Goal: Transaction & Acquisition: Obtain resource

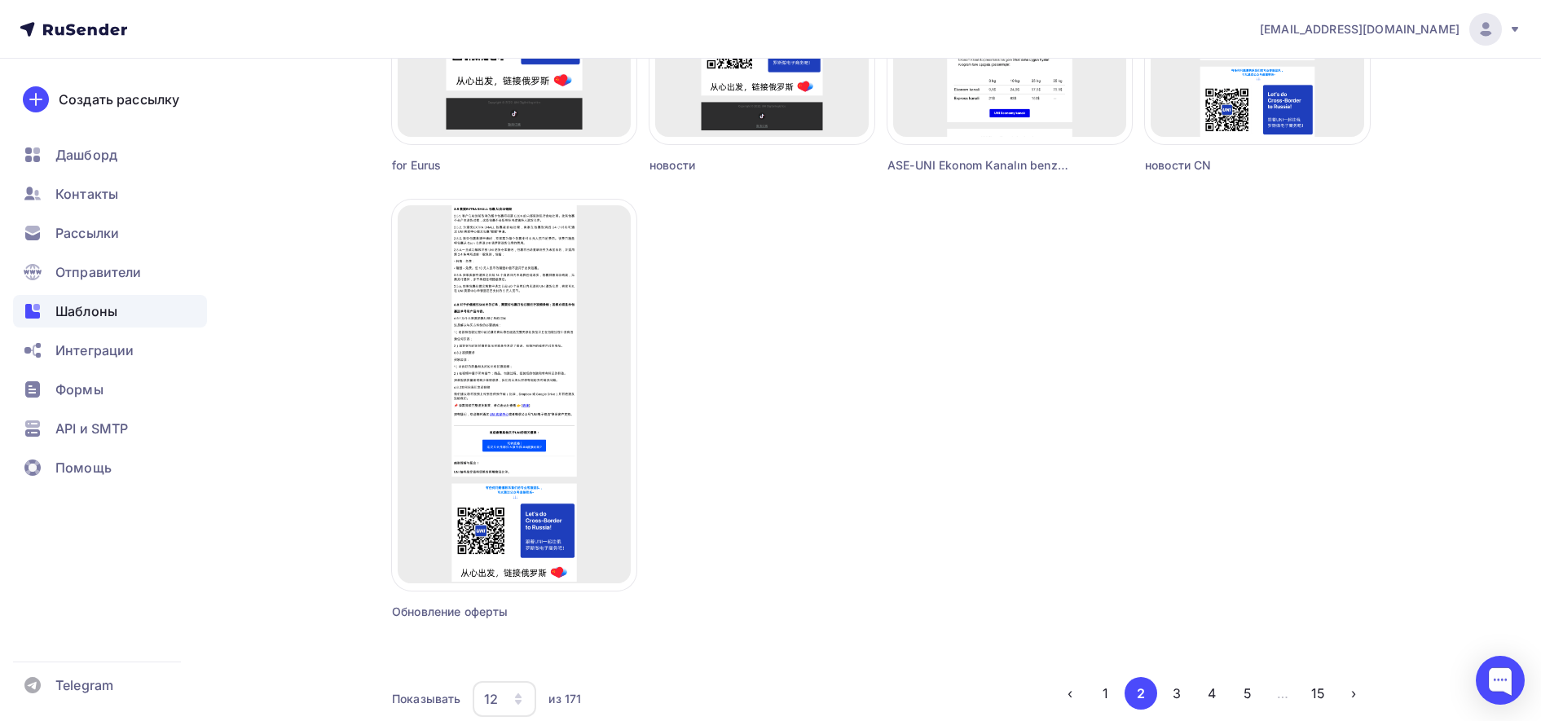
scroll to position [1429, 0]
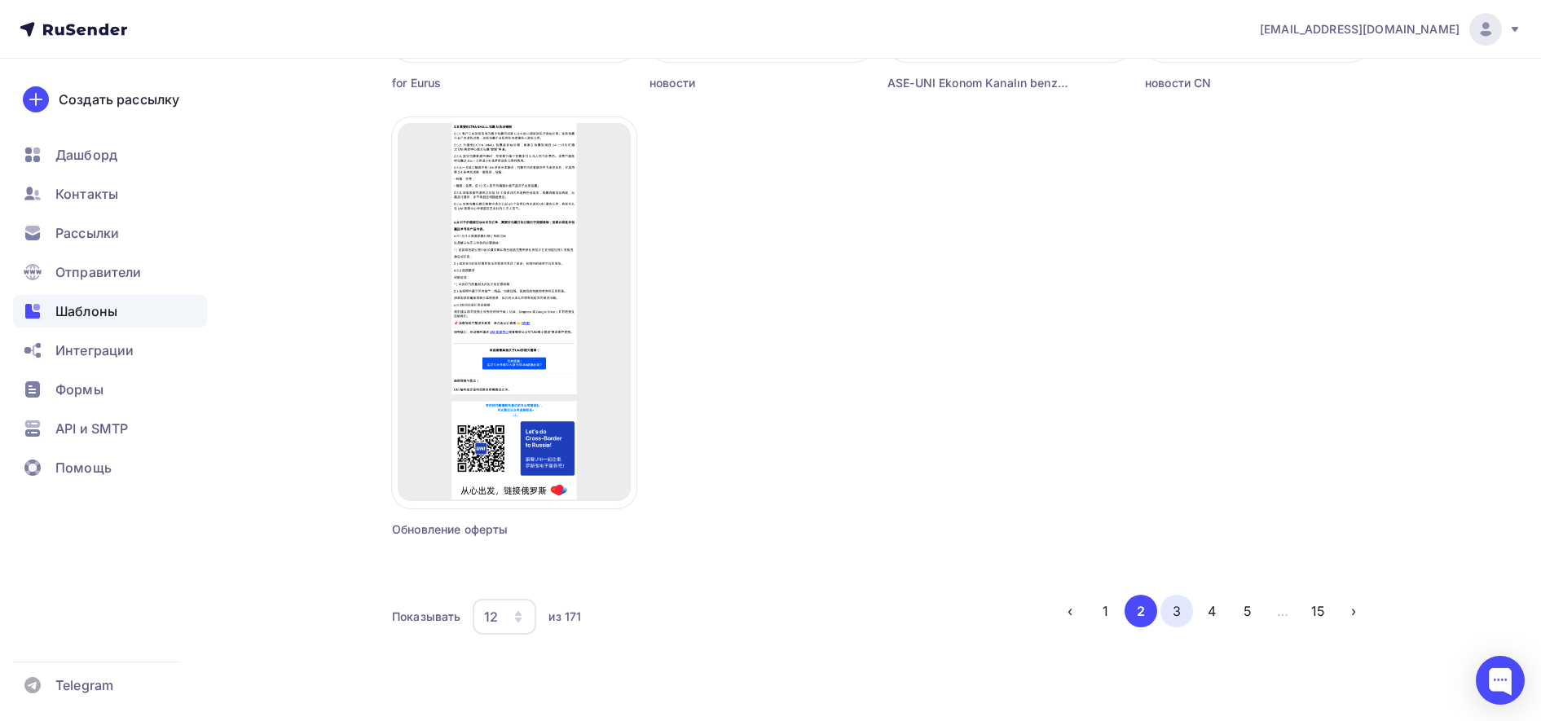
click at [1176, 617] on button "3" at bounding box center [1176, 611] width 33 height 33
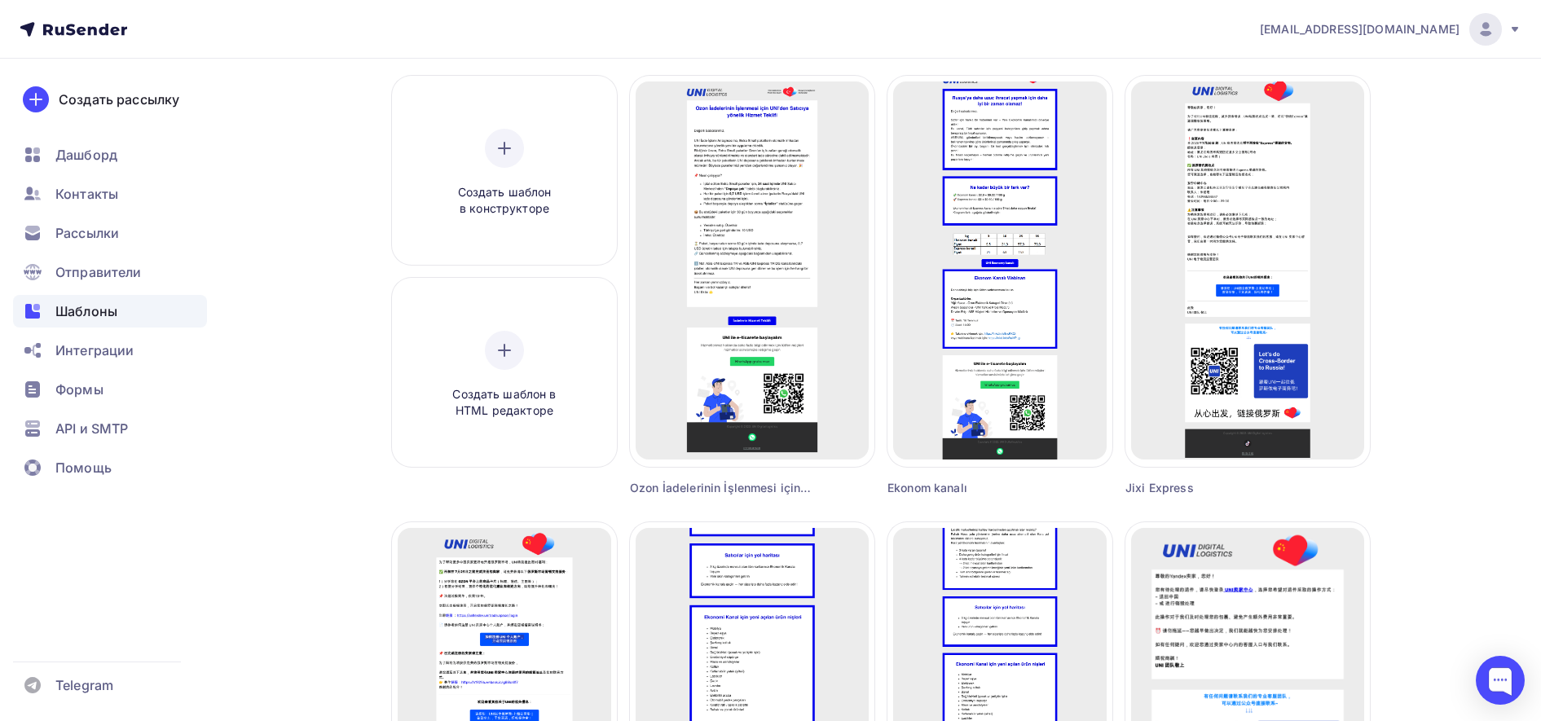
scroll to position [147, 0]
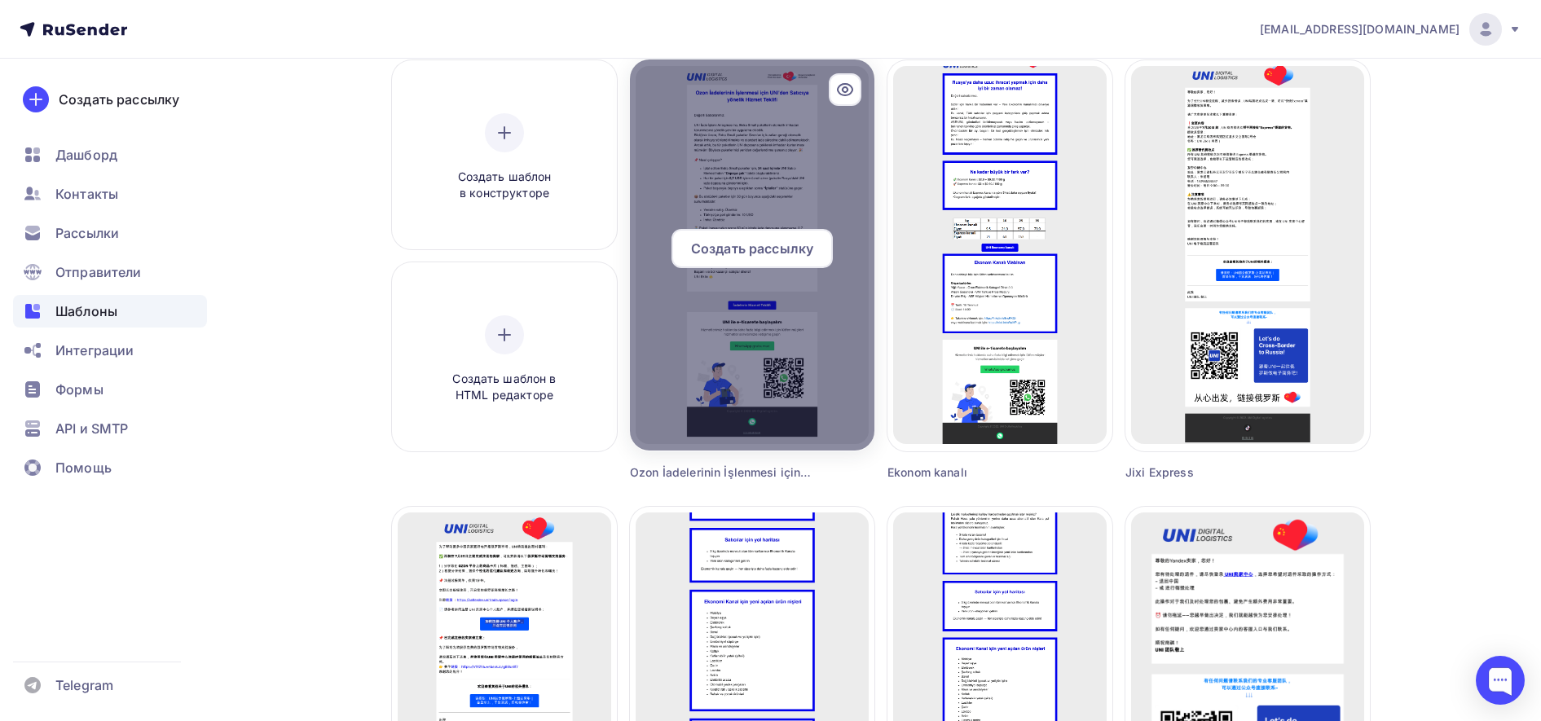
click at [839, 87] on icon at bounding box center [845, 89] width 15 height 11
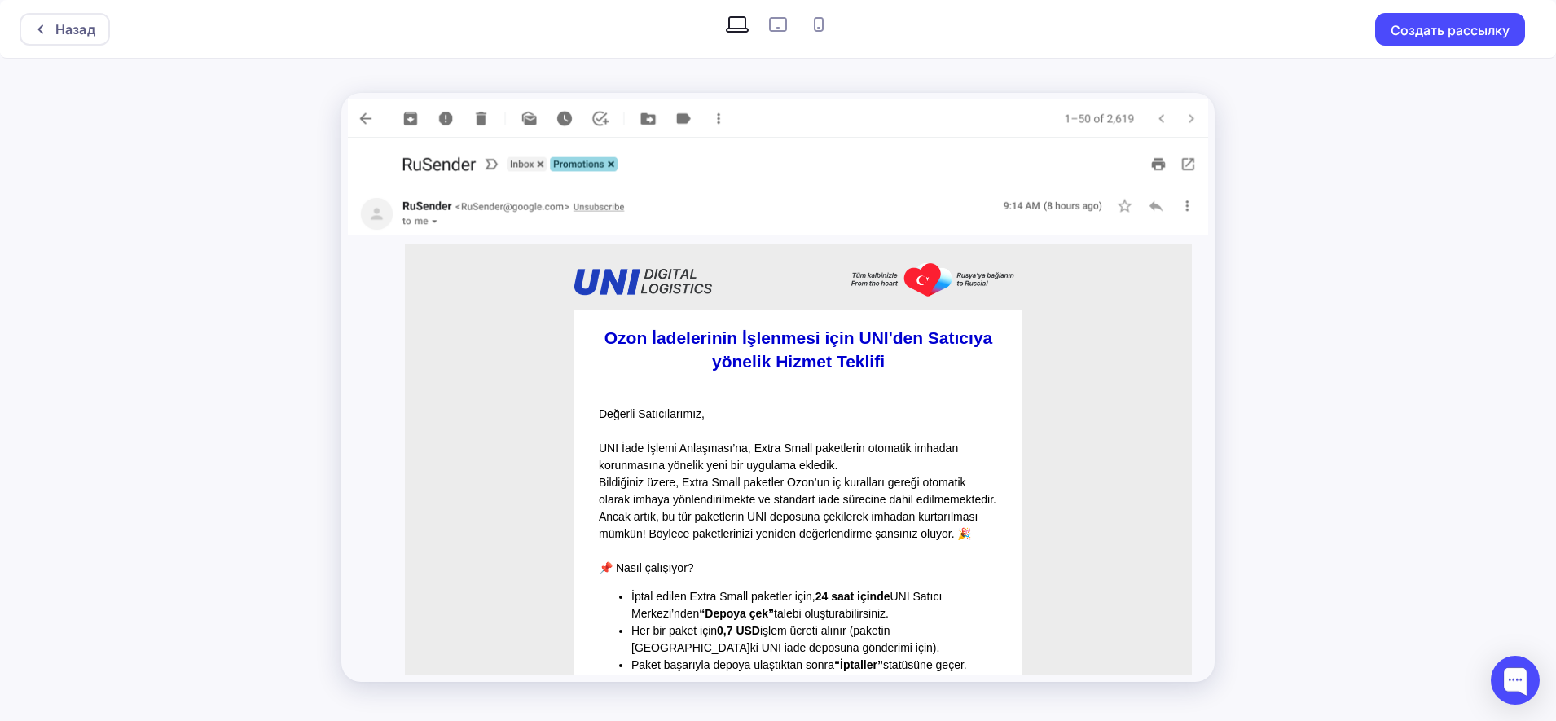
click at [364, 117] on img at bounding box center [778, 118] width 860 height 38
click at [93, 30] on div "Назад" at bounding box center [75, 30] width 40 height 20
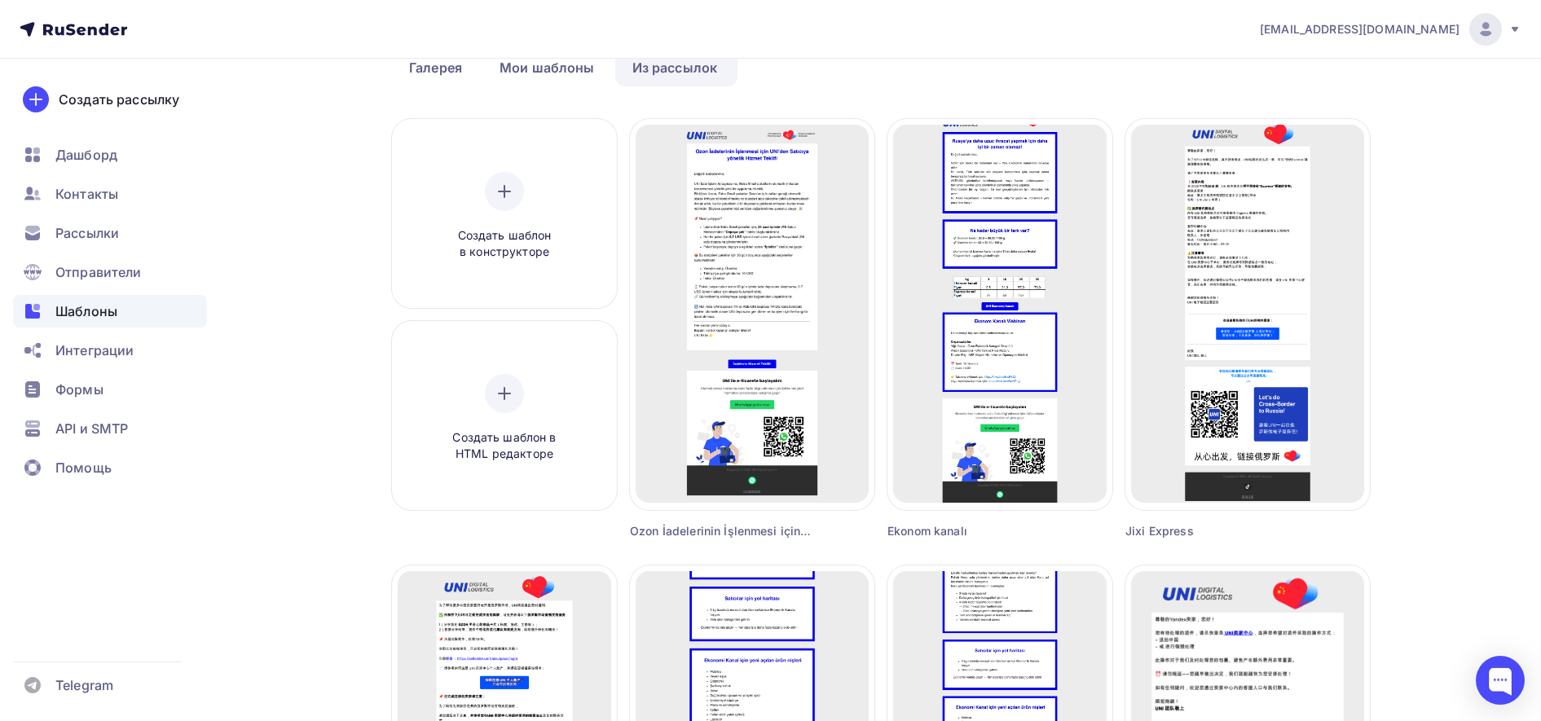
scroll to position [1429, 0]
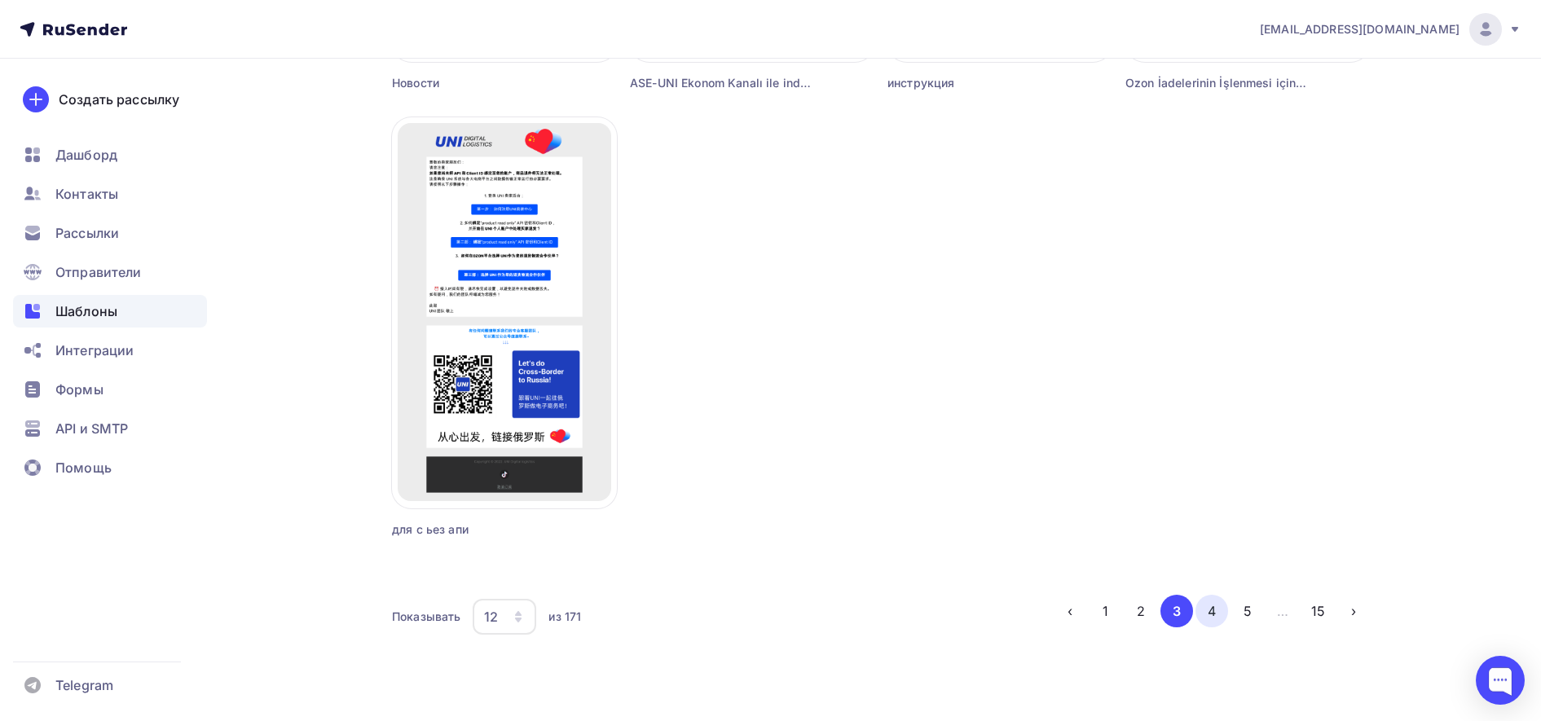
click at [1223, 613] on button "4" at bounding box center [1211, 611] width 33 height 33
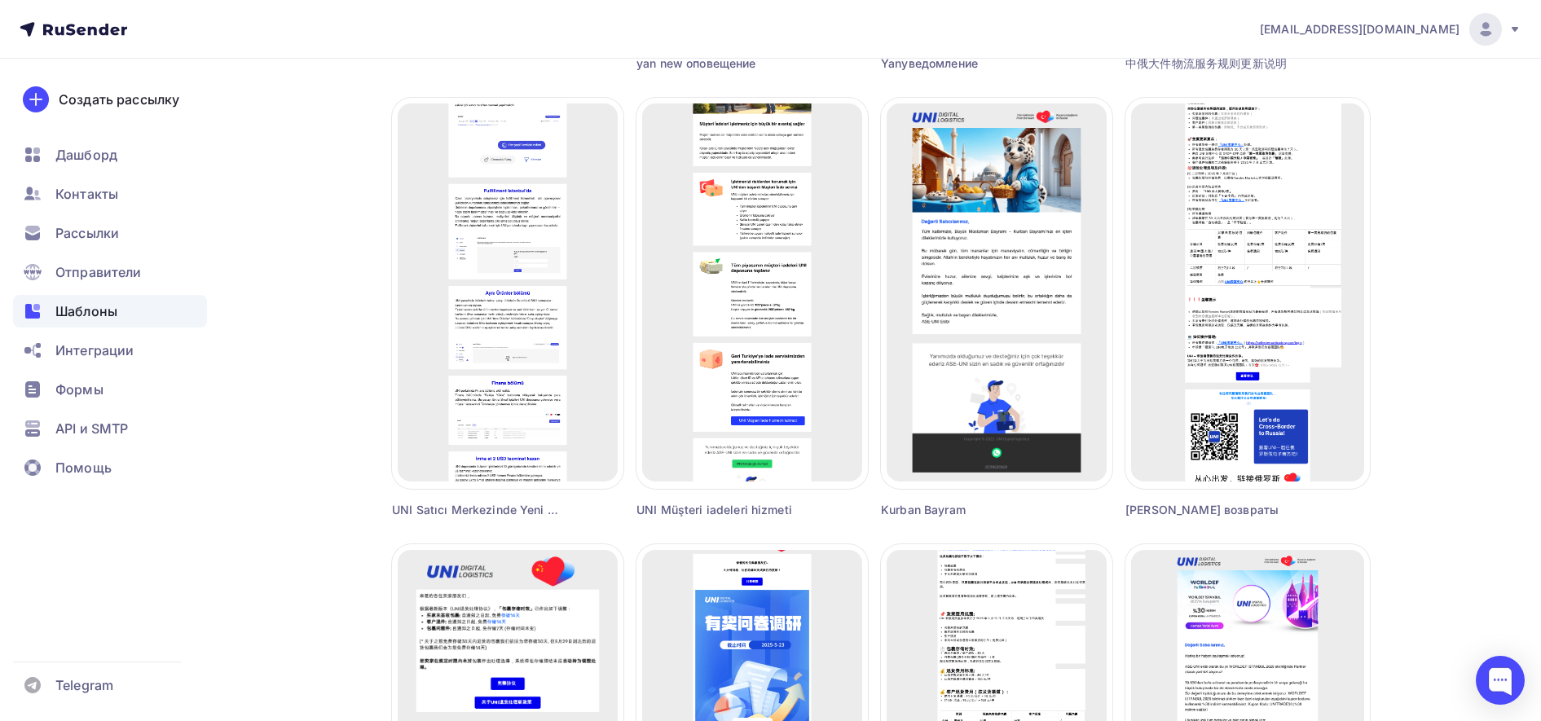
scroll to position [546, 0]
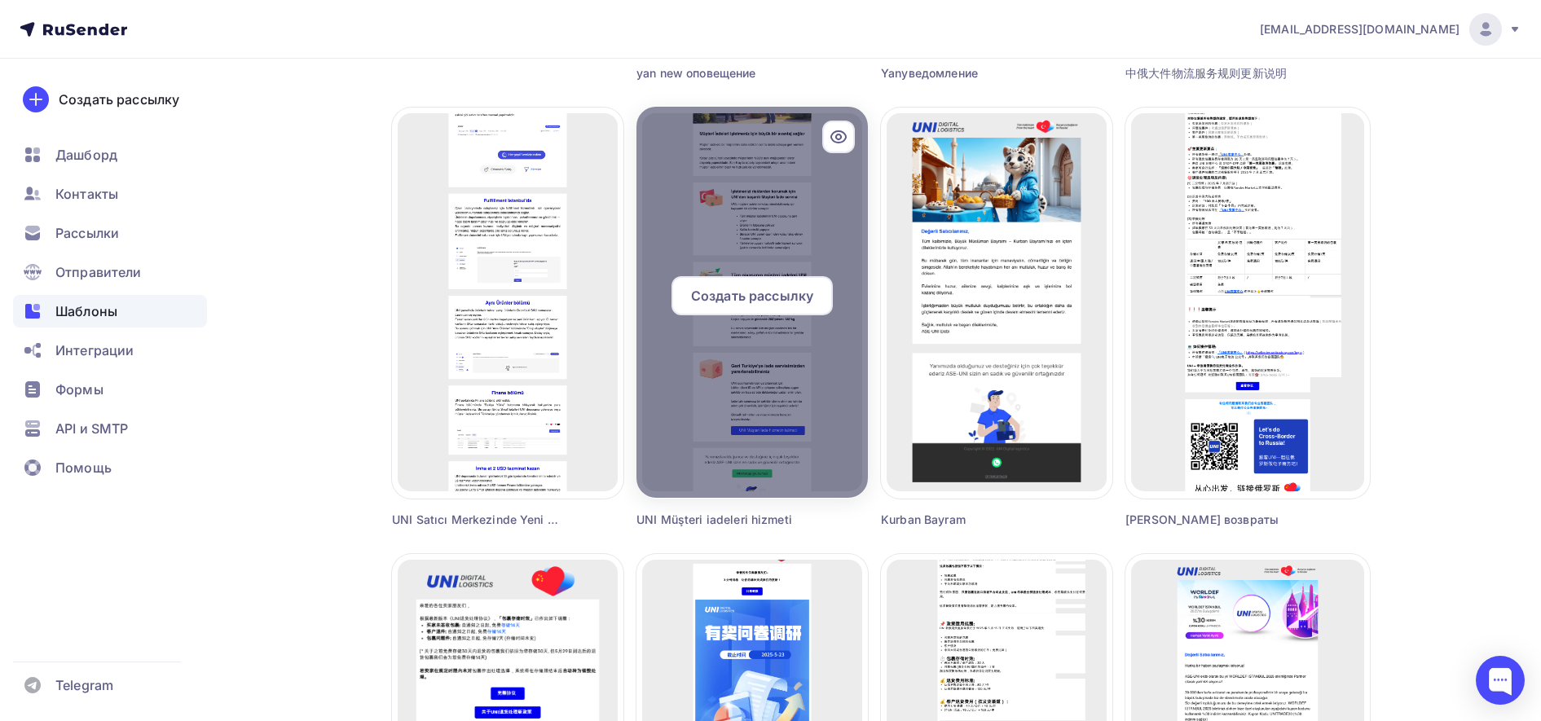
click at [842, 134] on icon at bounding box center [839, 137] width 20 height 20
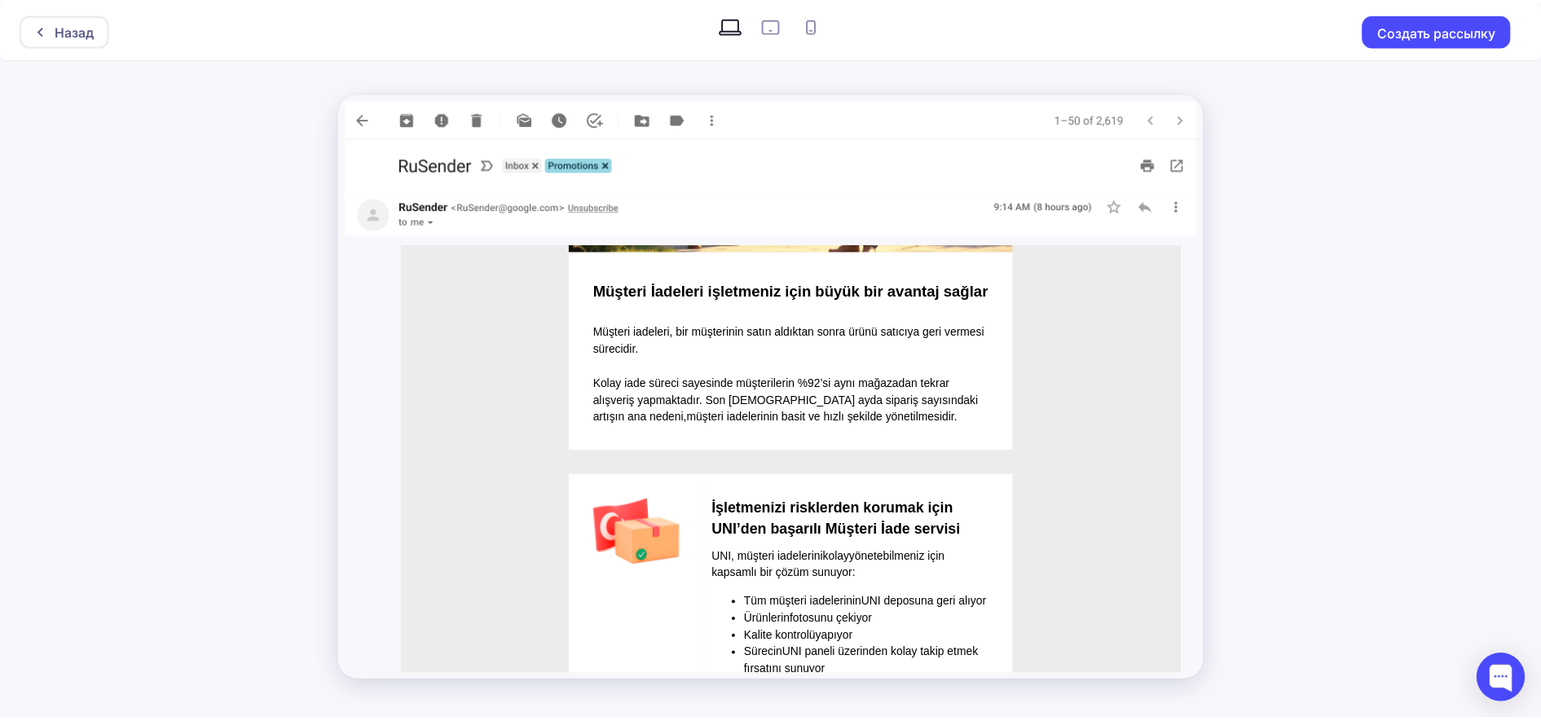
scroll to position [278, 0]
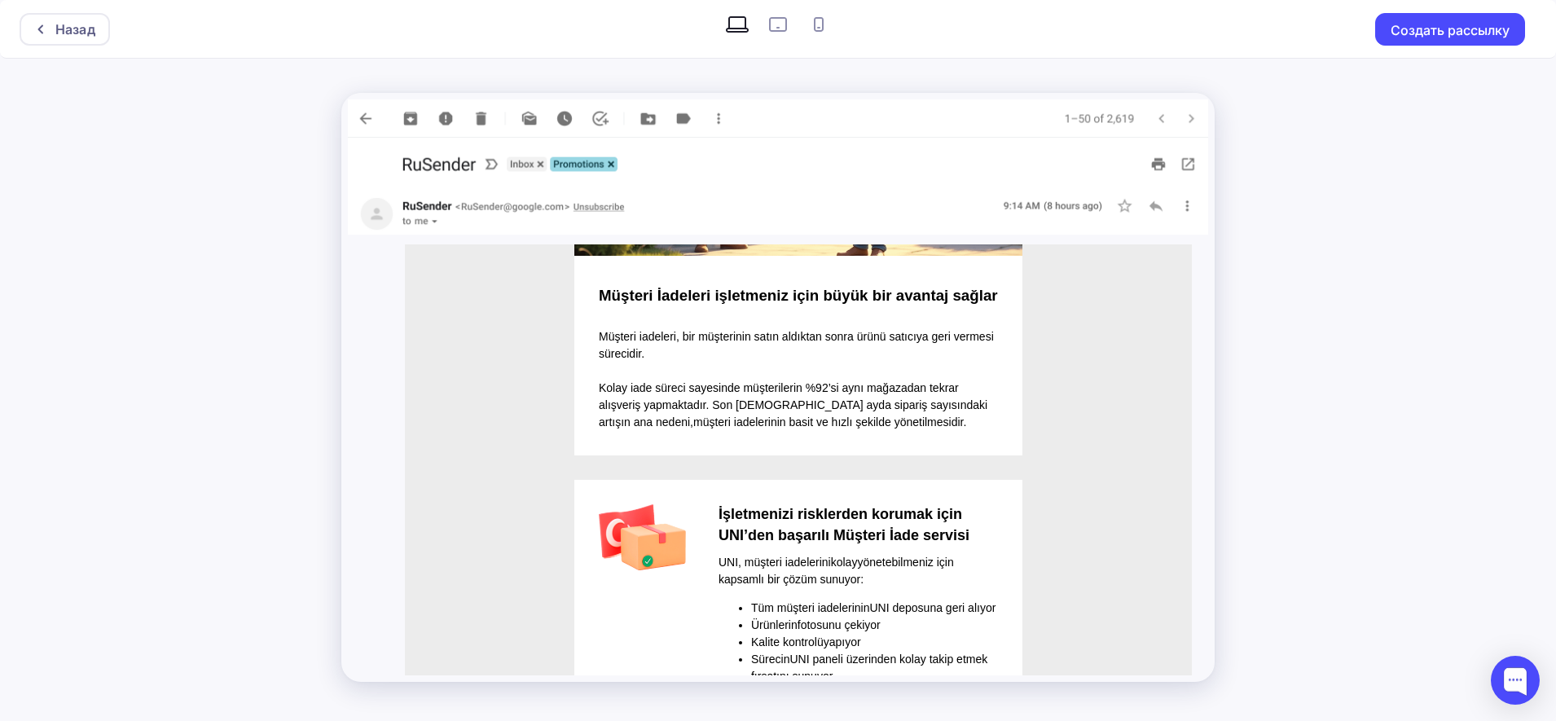
drag, startPoint x: 1185, startPoint y: 312, endPoint x: 1638, endPoint y: 612, distance: 543.2
click at [74, 38] on div "Назад" at bounding box center [75, 30] width 40 height 20
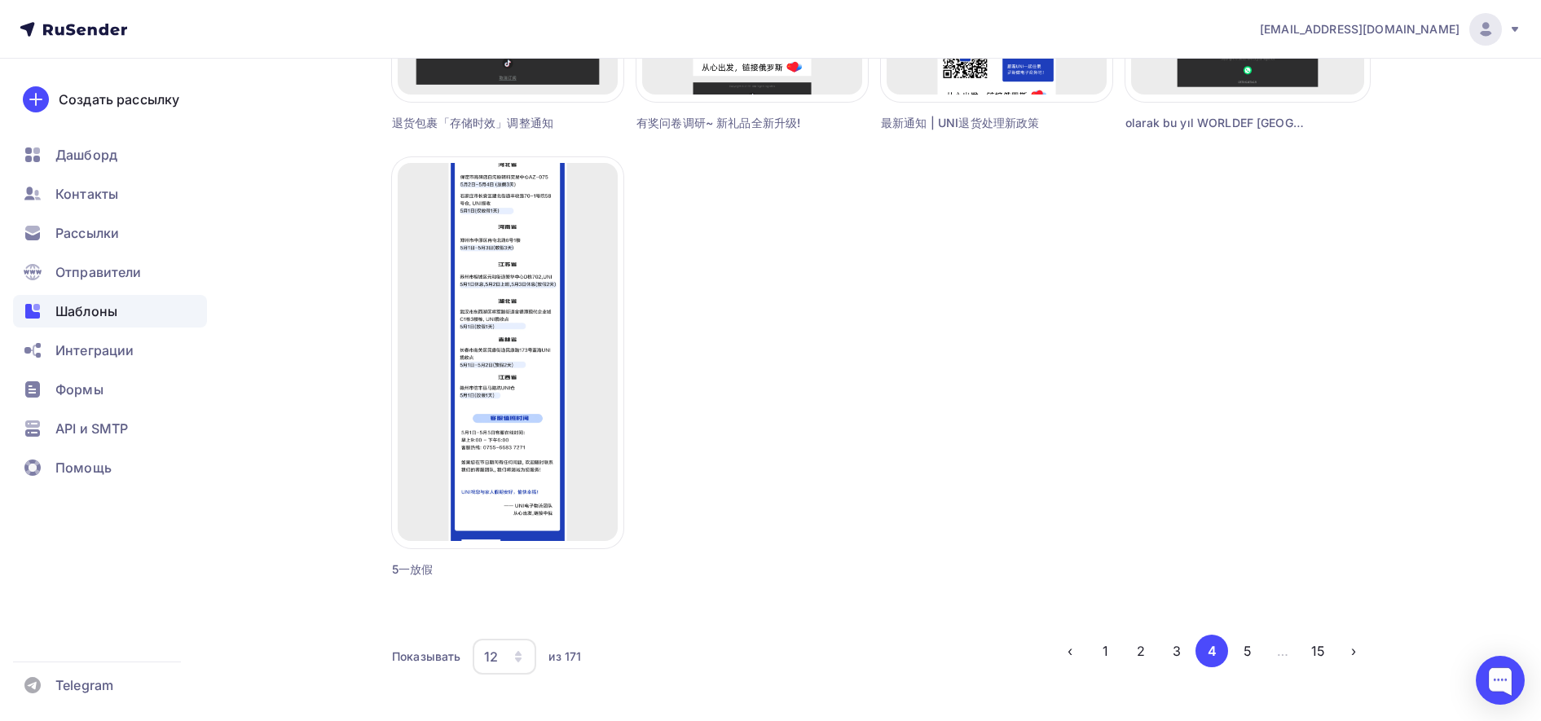
scroll to position [1429, 0]
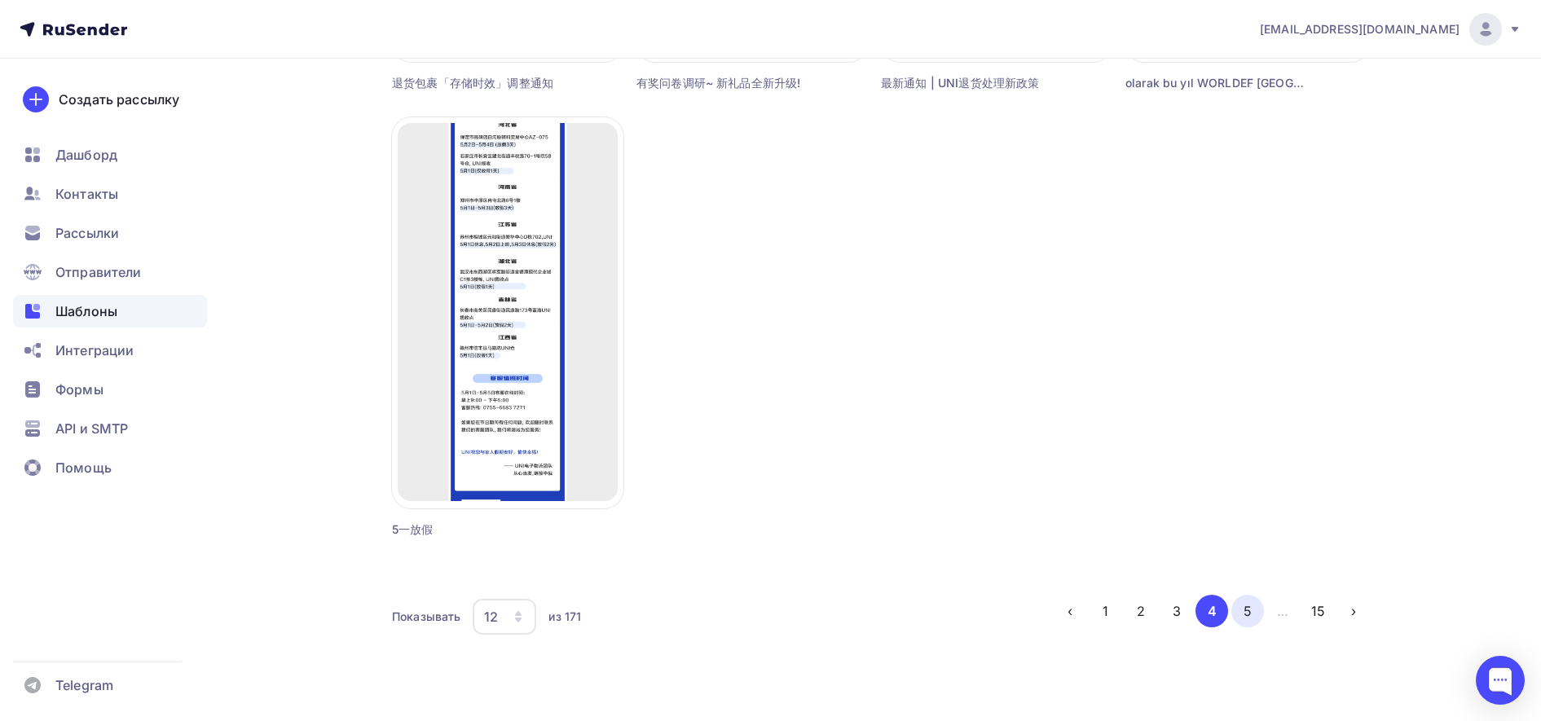
click at [1251, 606] on button "5" at bounding box center [1247, 611] width 33 height 33
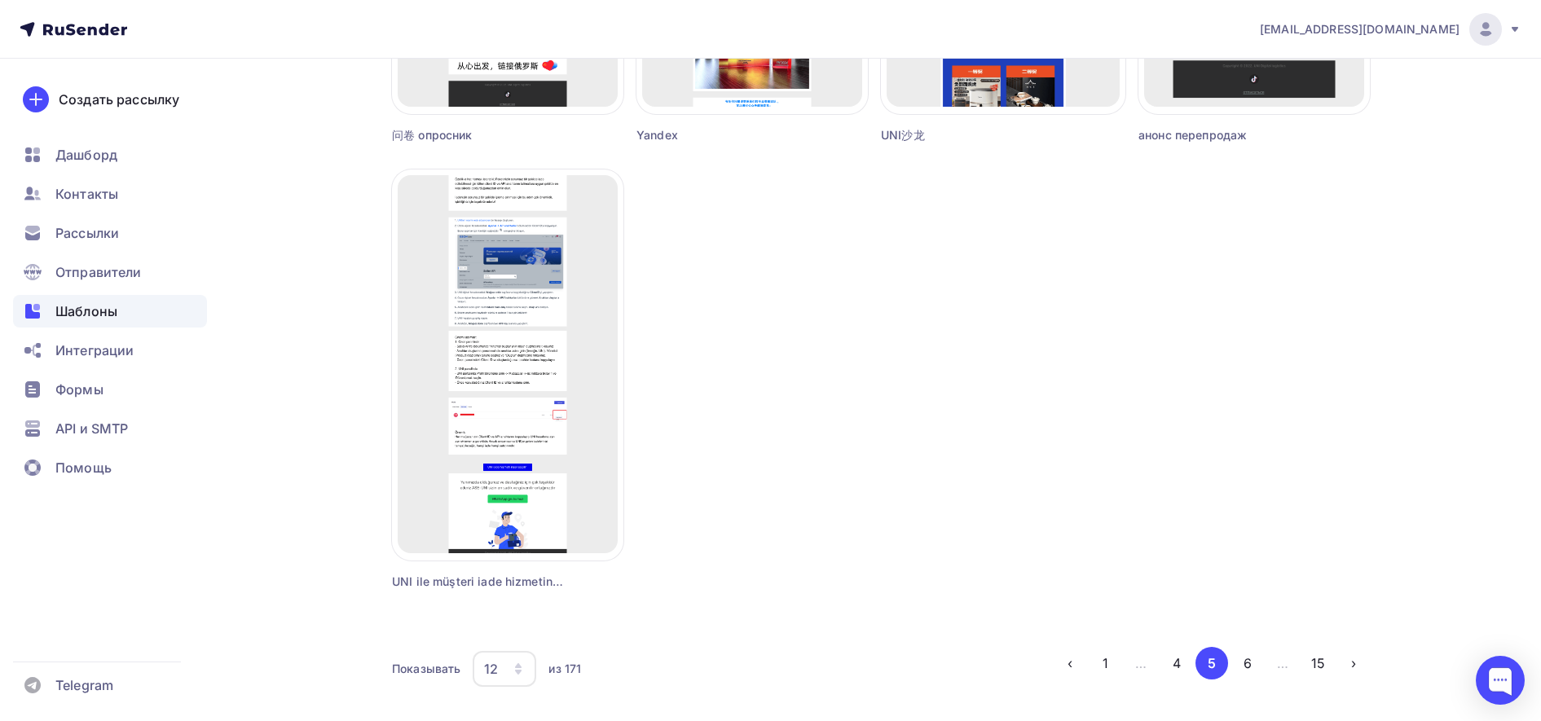
scroll to position [1374, 0]
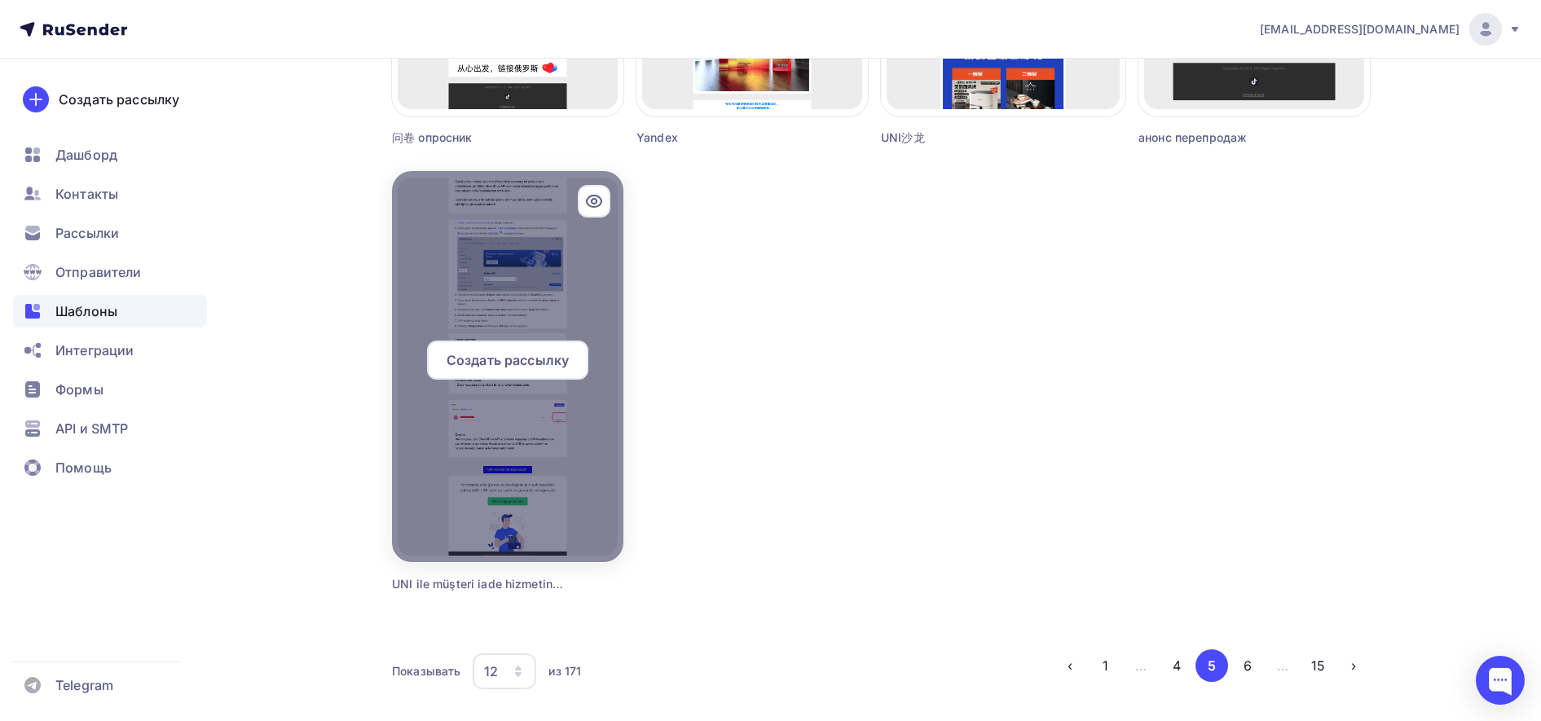
click at [588, 210] on icon at bounding box center [594, 201] width 20 height 20
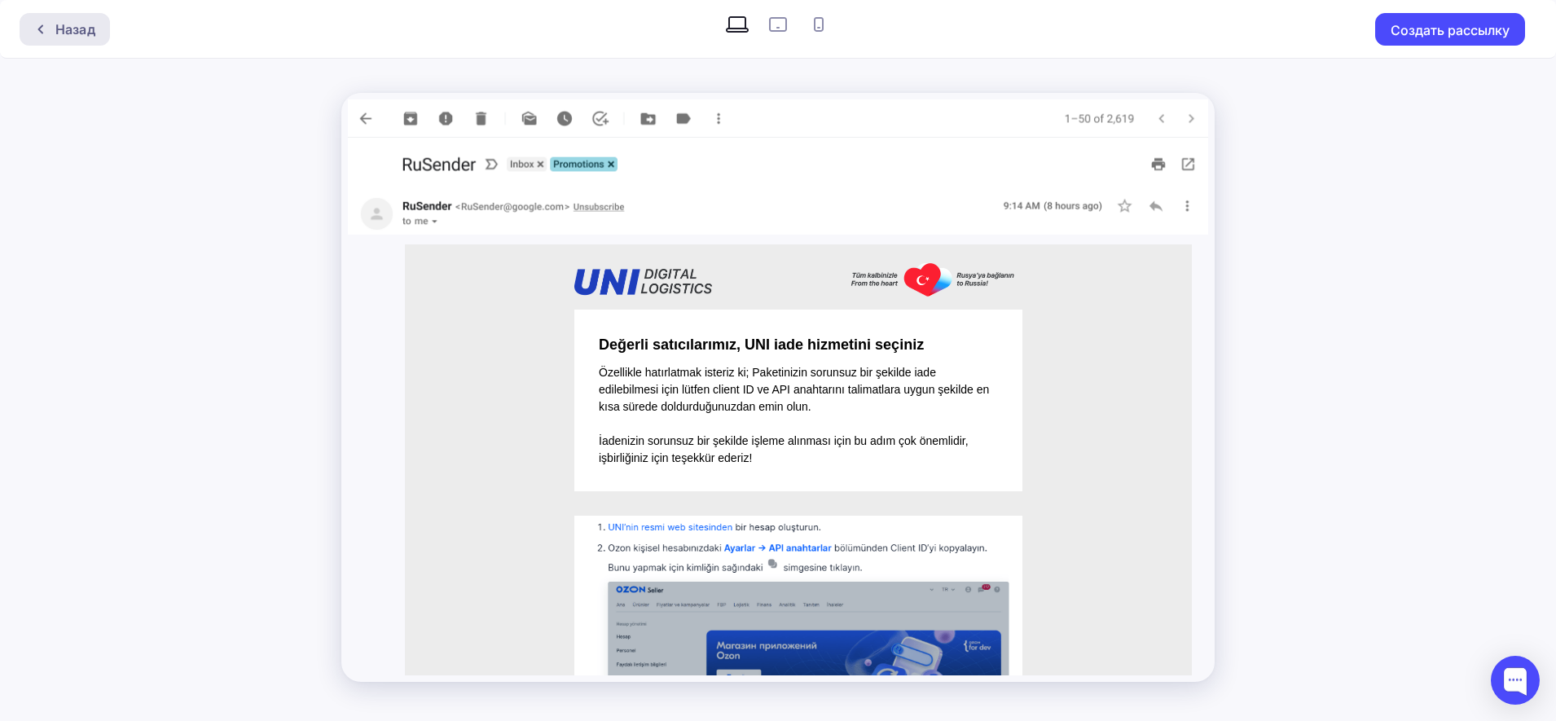
click at [96, 34] on div "Назад" at bounding box center [65, 29] width 90 height 33
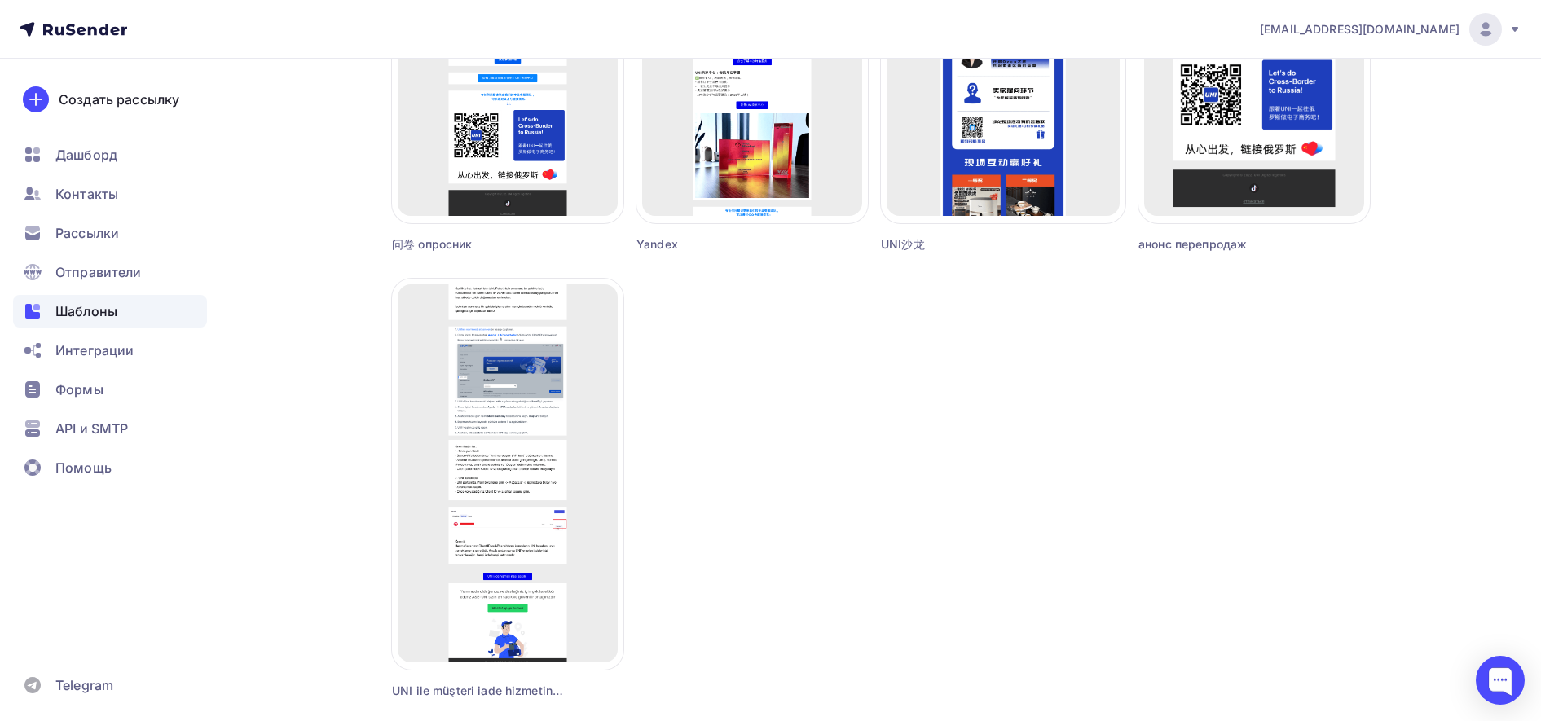
scroll to position [1429, 0]
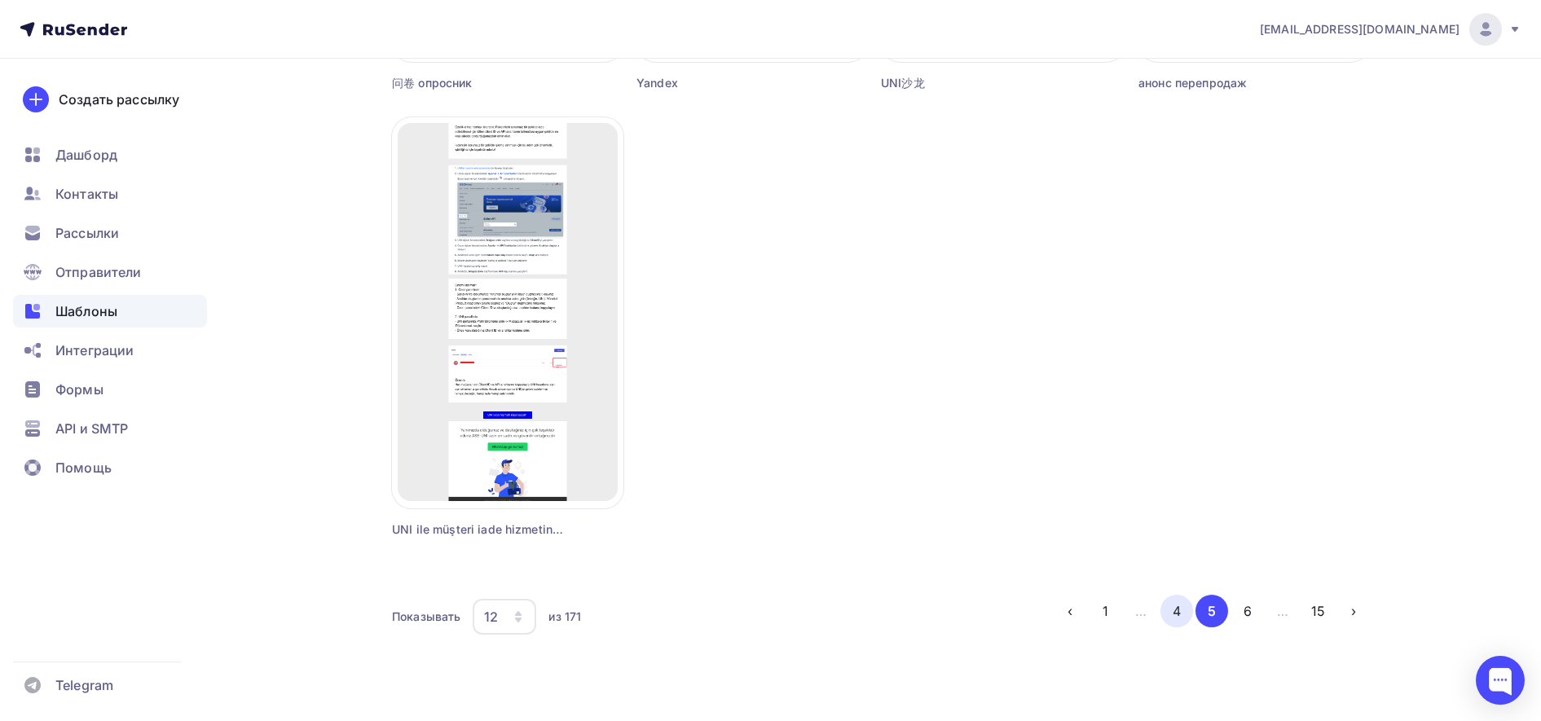
click at [1180, 613] on button "4" at bounding box center [1176, 611] width 33 height 33
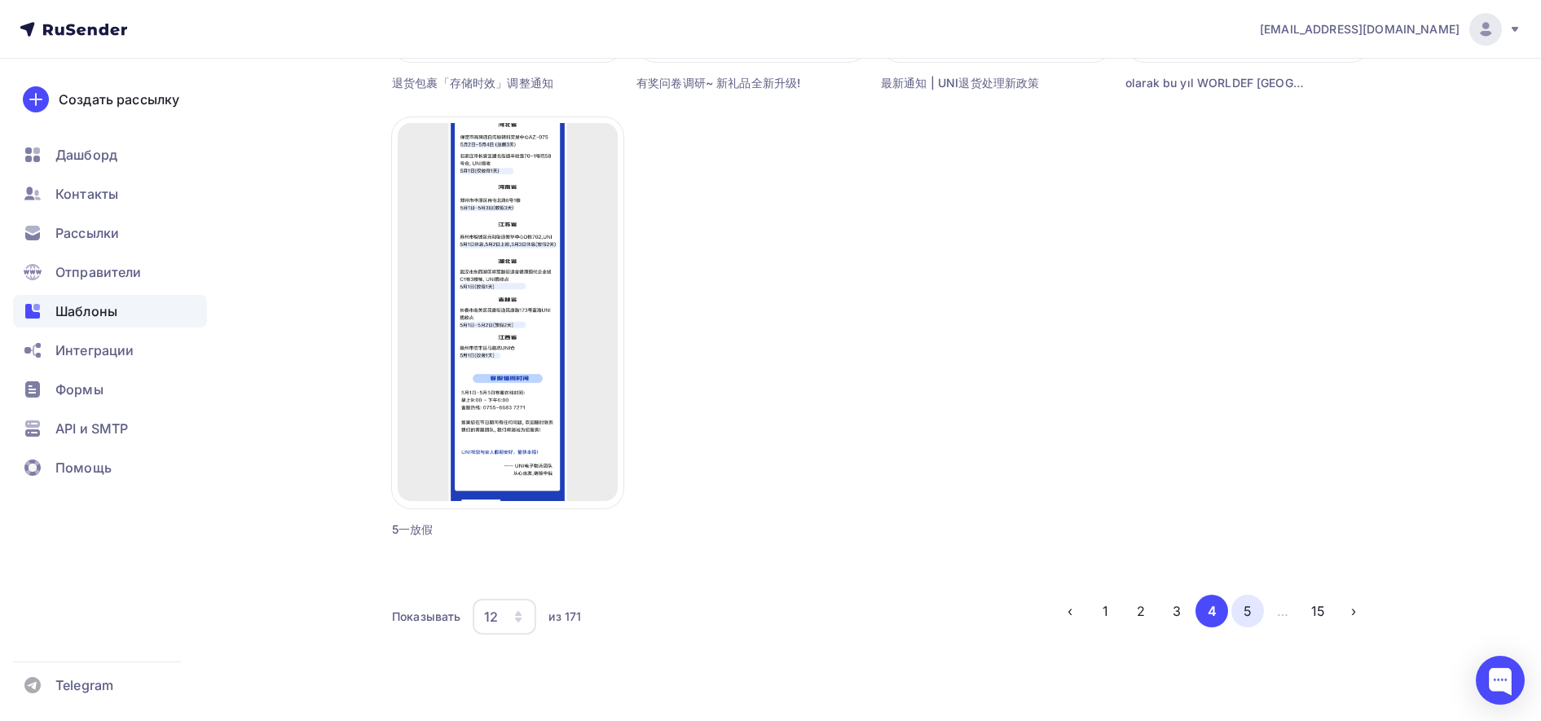
click at [1253, 614] on button "5" at bounding box center [1247, 611] width 33 height 33
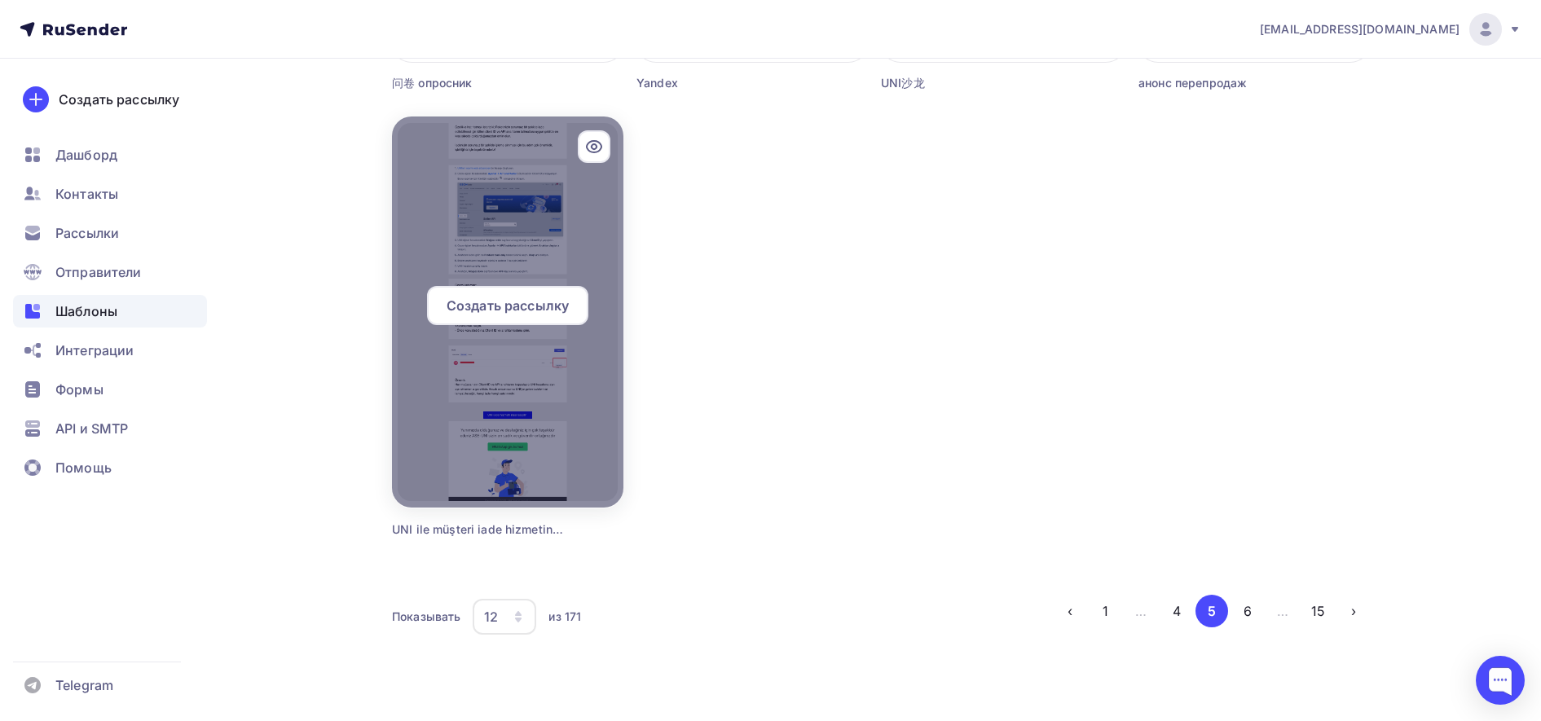
click at [529, 306] on span "Создать рассылку" at bounding box center [507, 306] width 122 height 20
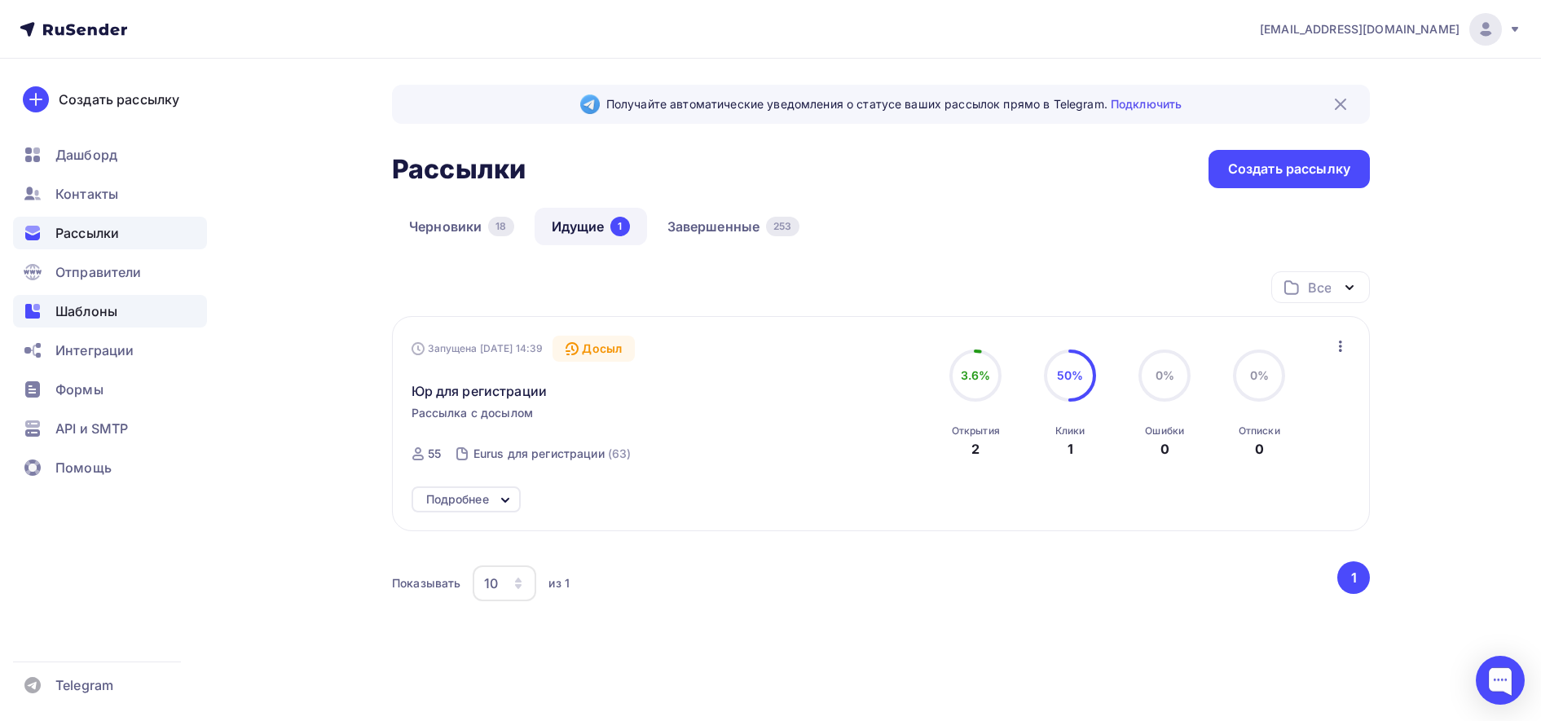
click at [90, 310] on span "Шаблоны" at bounding box center [86, 311] width 62 height 20
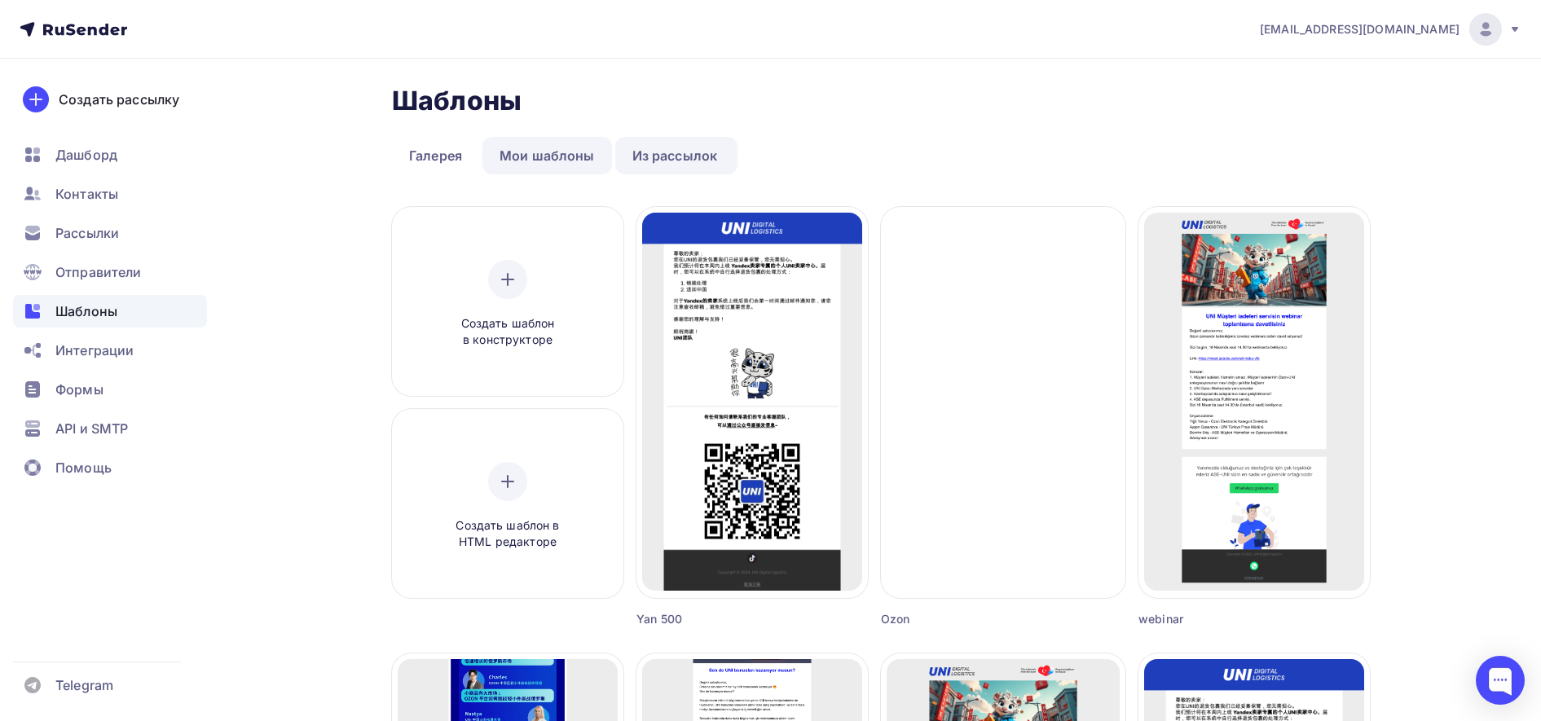
click at [539, 169] on link "Мои шаблоны" at bounding box center [547, 155] width 130 height 37
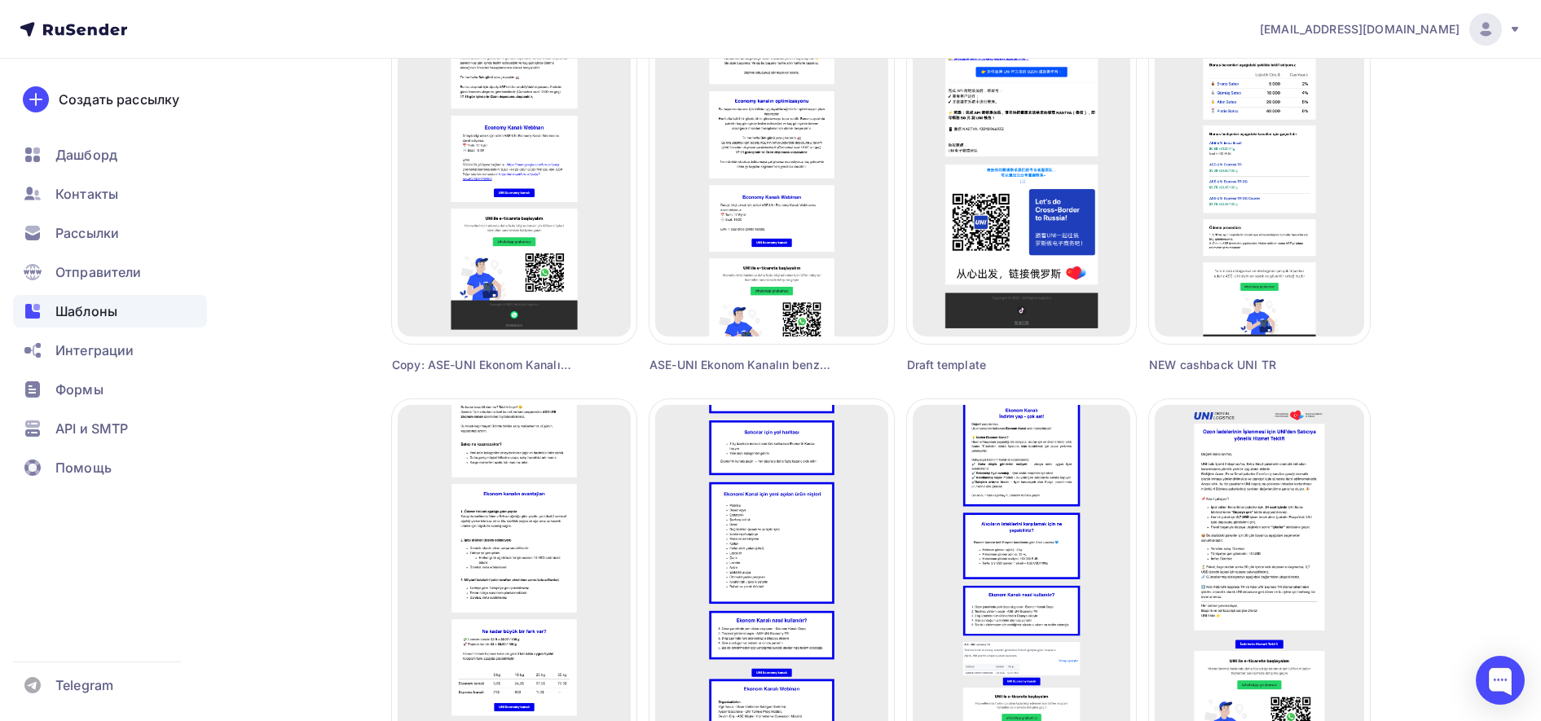
scroll to position [667, 0]
